Goal: Transaction & Acquisition: Purchase product/service

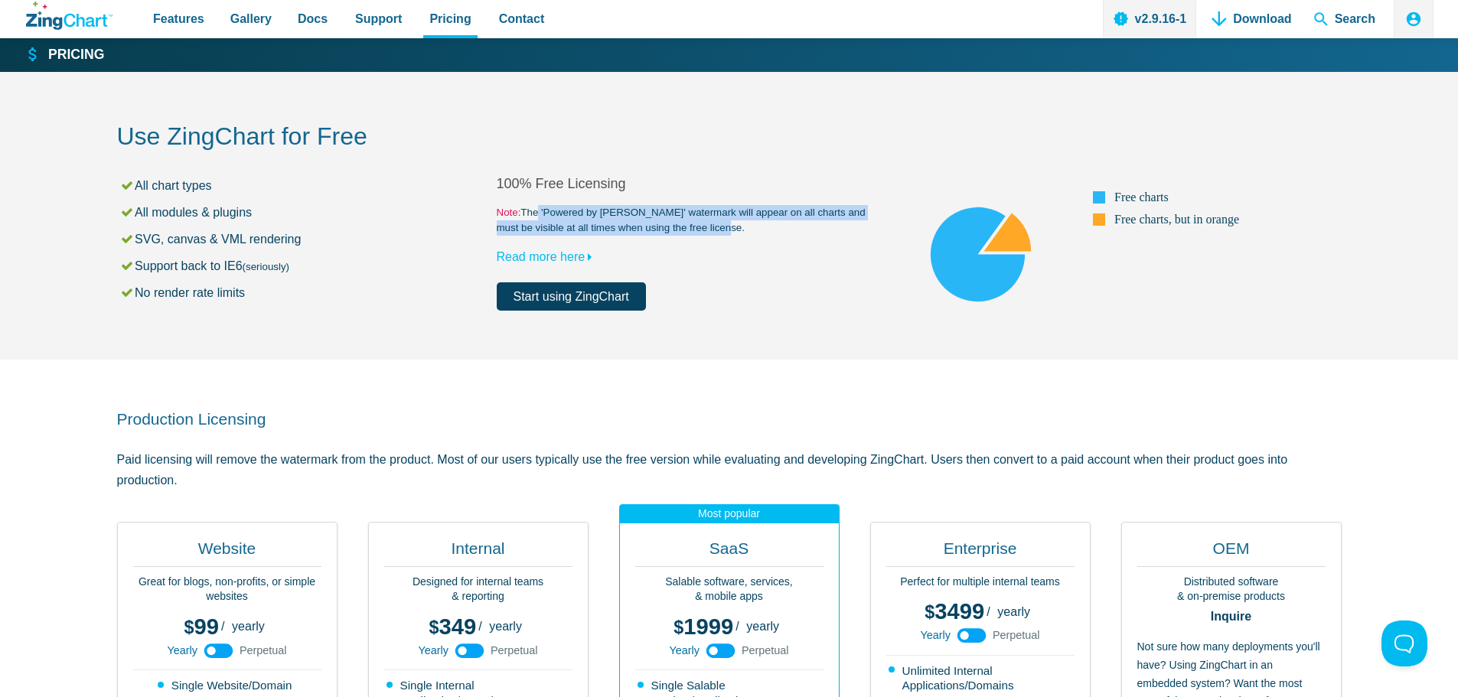
drag, startPoint x: 535, startPoint y: 210, endPoint x: 825, endPoint y: 220, distance: 289.6
click at [825, 220] on small "Note: The 'Powered by [PERSON_NAME]' watermark will appear on all charts and mu…" at bounding box center [687, 220] width 380 height 31
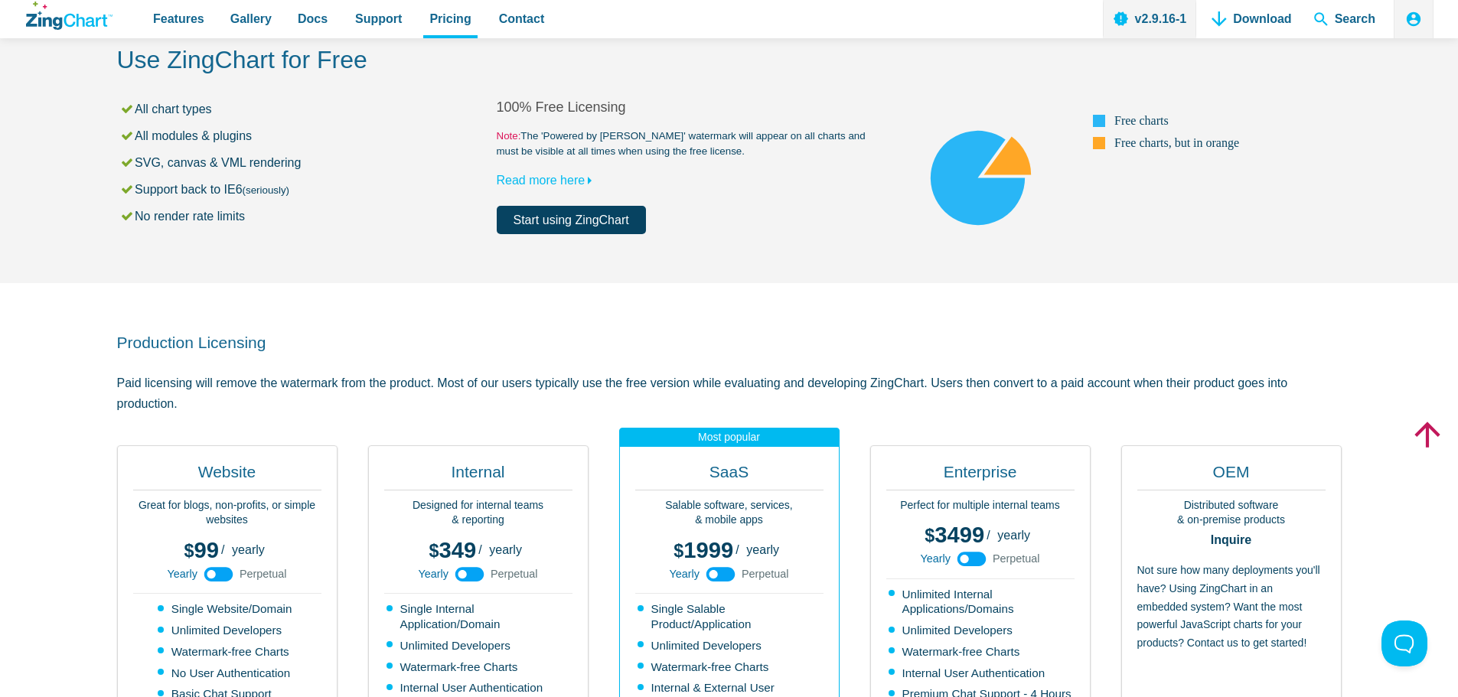
scroll to position [153, 0]
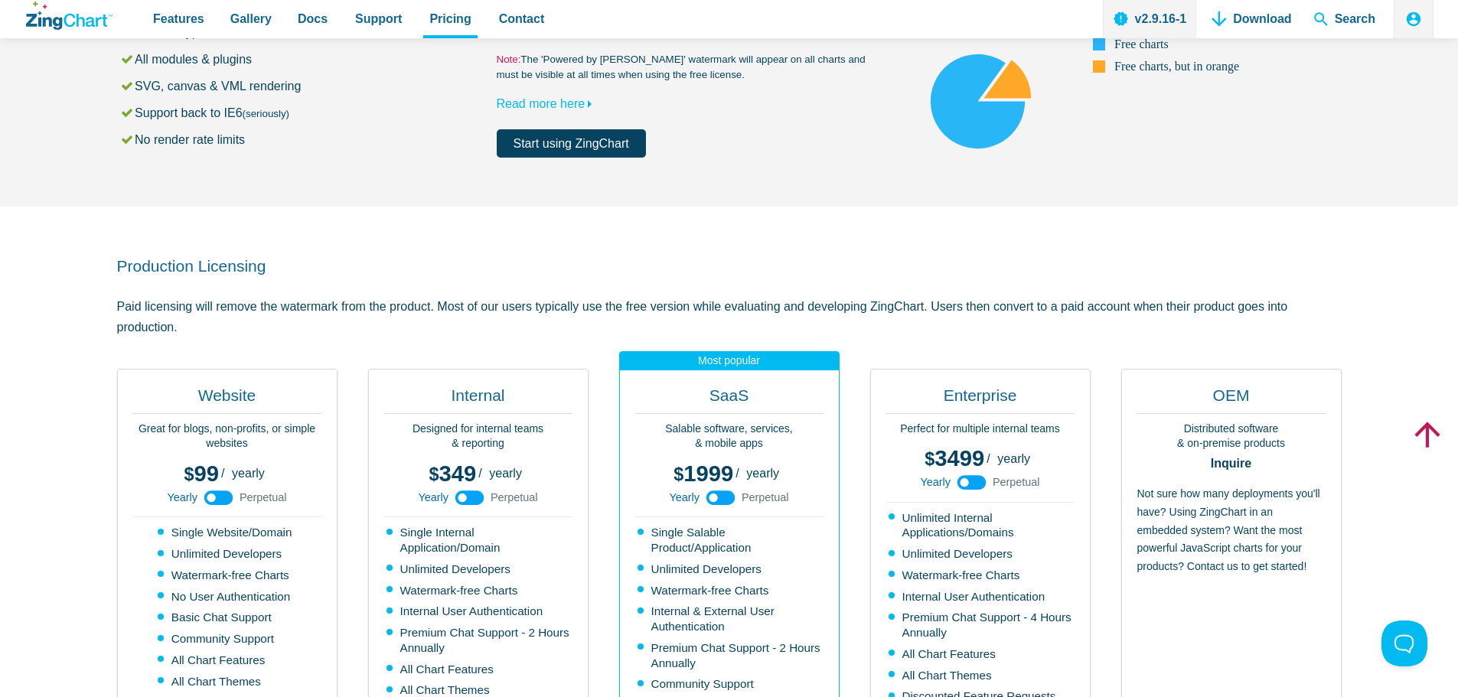
click at [720, 497] on use "App Content" at bounding box center [721, 498] width 29 height 15
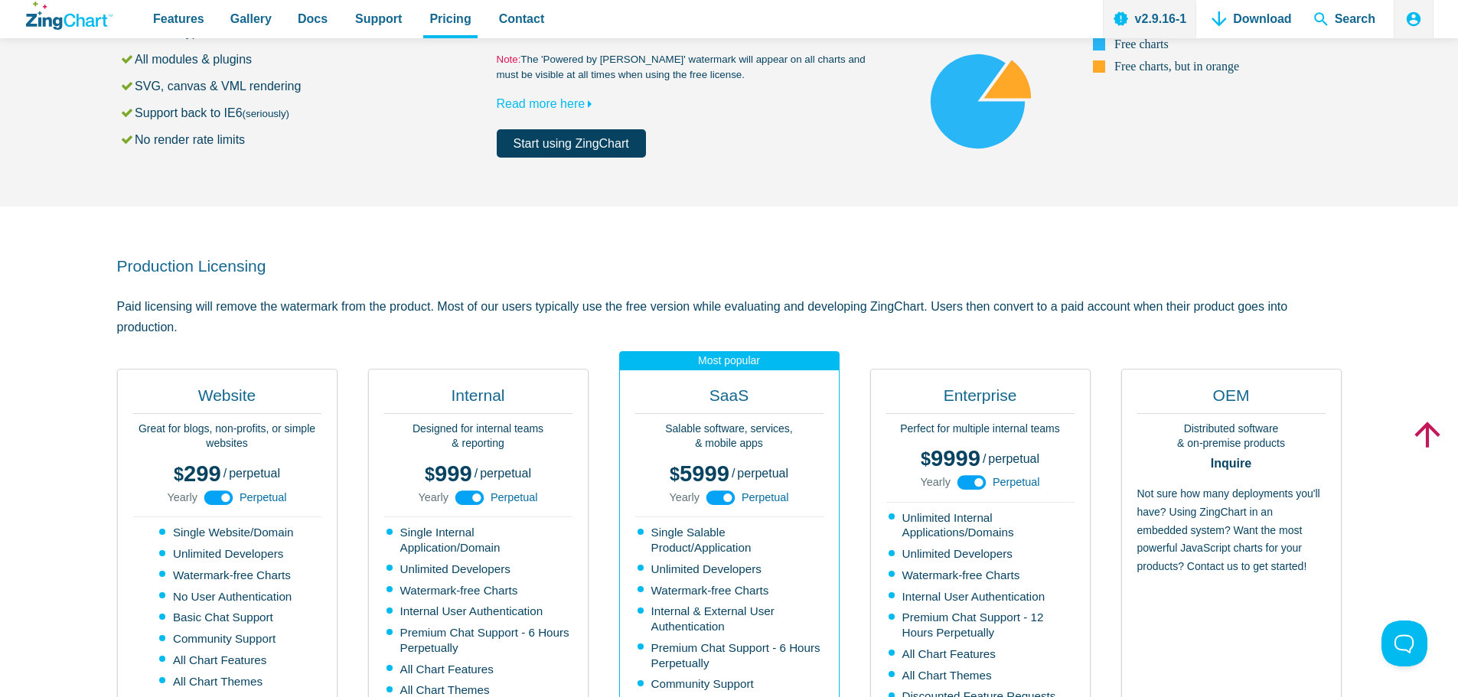
click at [720, 497] on use "App Content" at bounding box center [721, 498] width 29 height 15
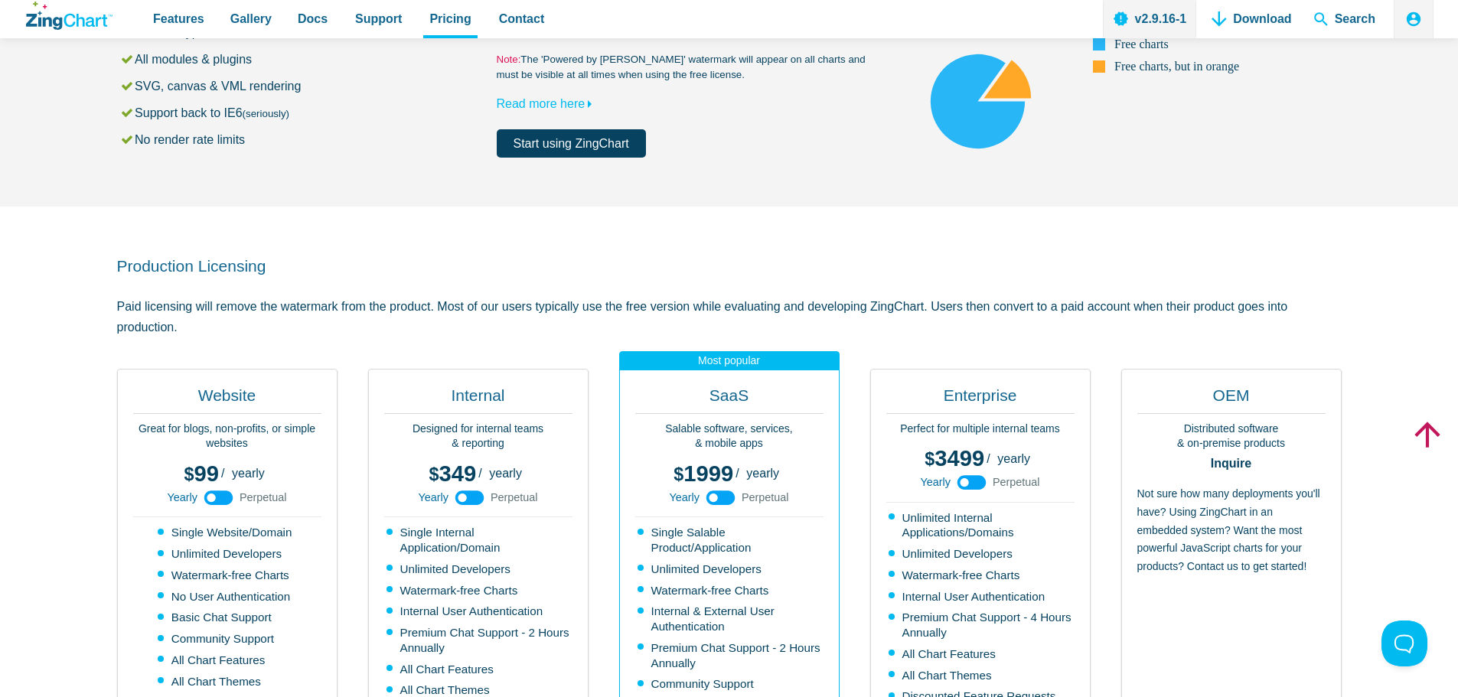
click at [720, 497] on use "App Content" at bounding box center [721, 498] width 29 height 15
